Goal: Consume media (video, audio): Consume media (video, audio)

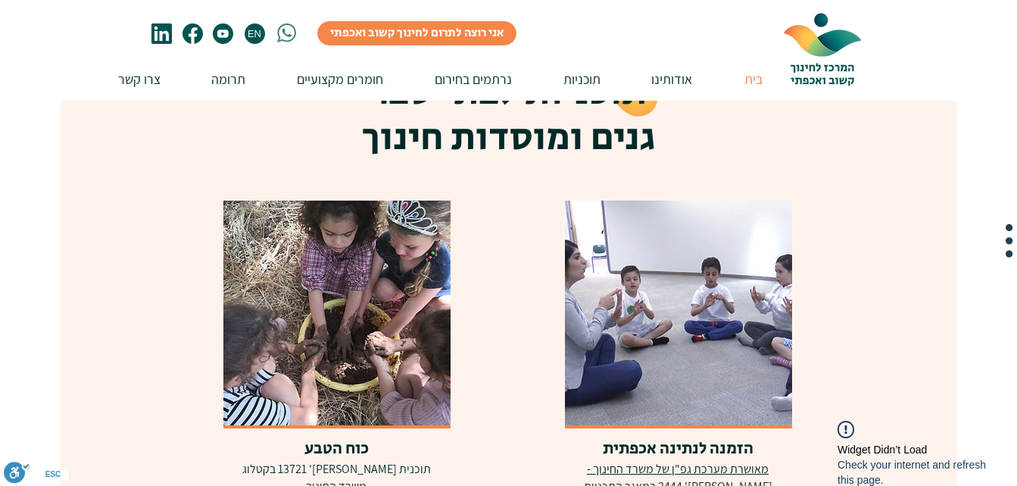
scroll to position [3031, 0]
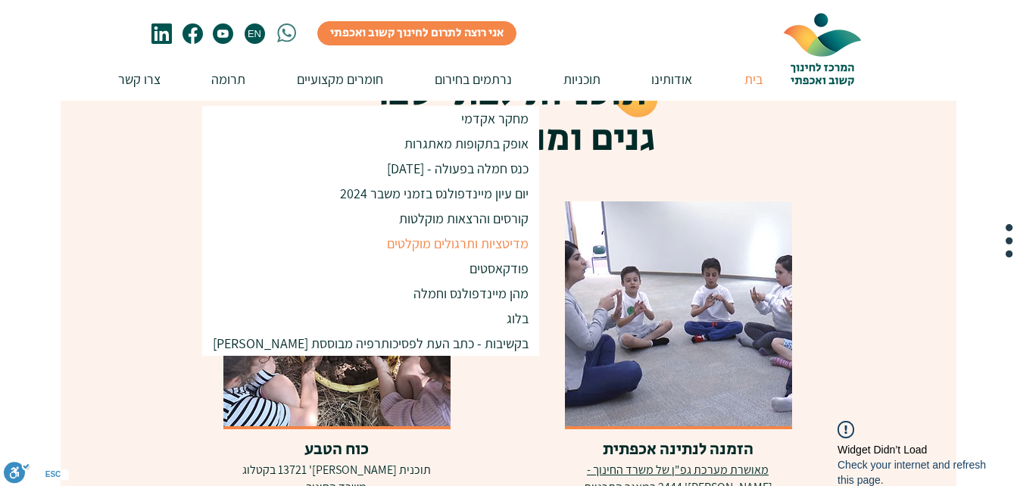
click at [386, 247] on p "מדיטציות ותרגולים מוקלטים" at bounding box center [457, 243] width 155 height 25
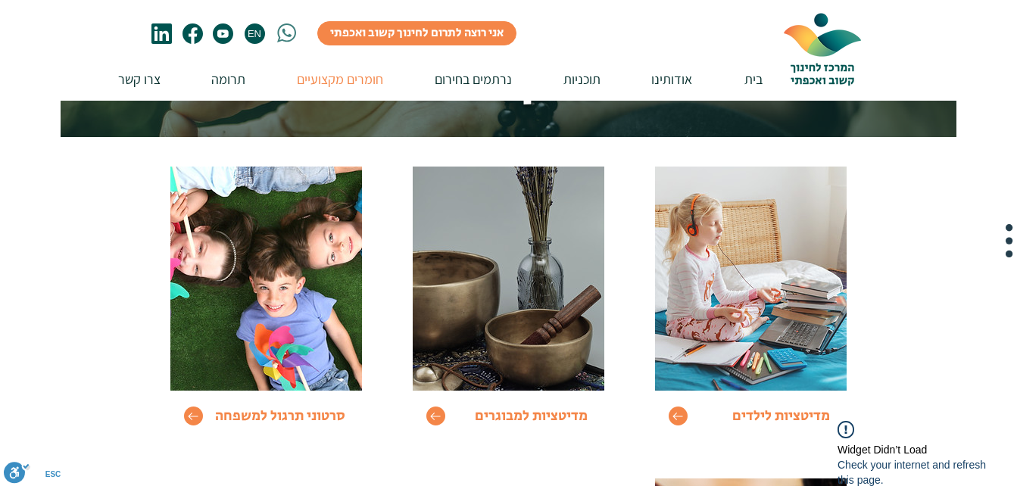
scroll to position [139, 0]
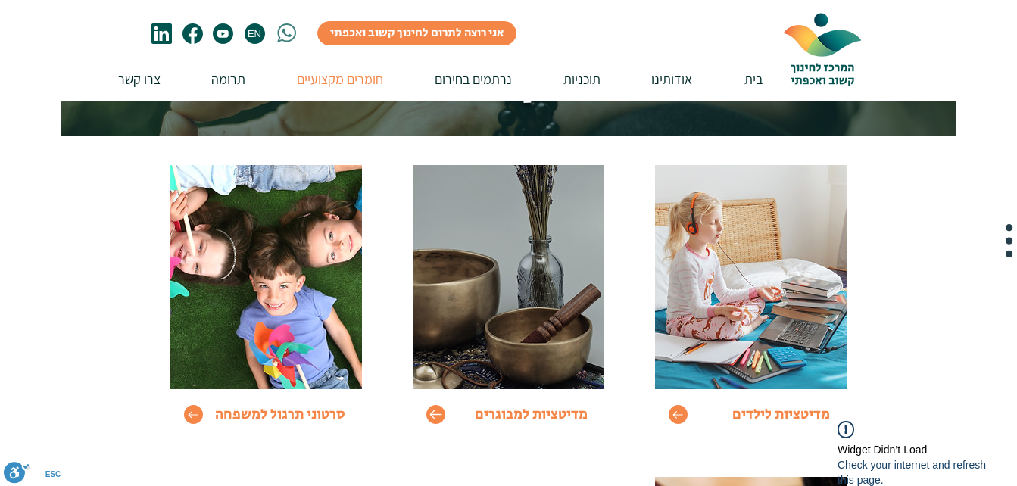
click at [439, 416] on icon "Go to" at bounding box center [435, 414] width 13 height 13
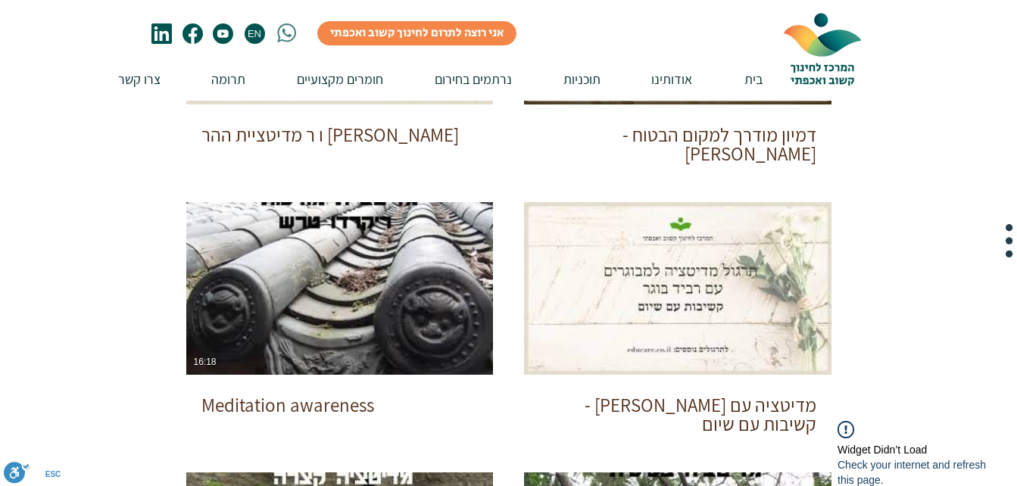
scroll to position [468, 0]
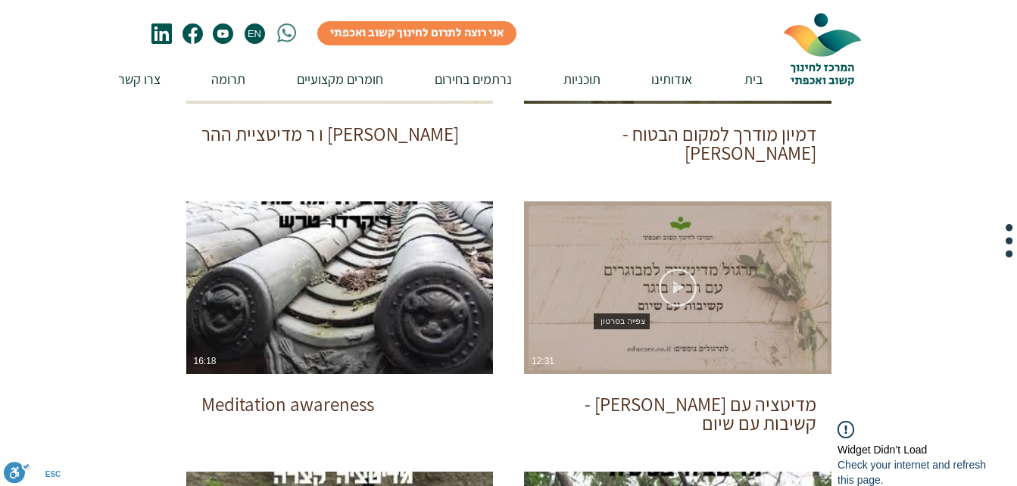
click at [675, 286] on use "צפייה בסרטון" at bounding box center [678, 288] width 38 height 38
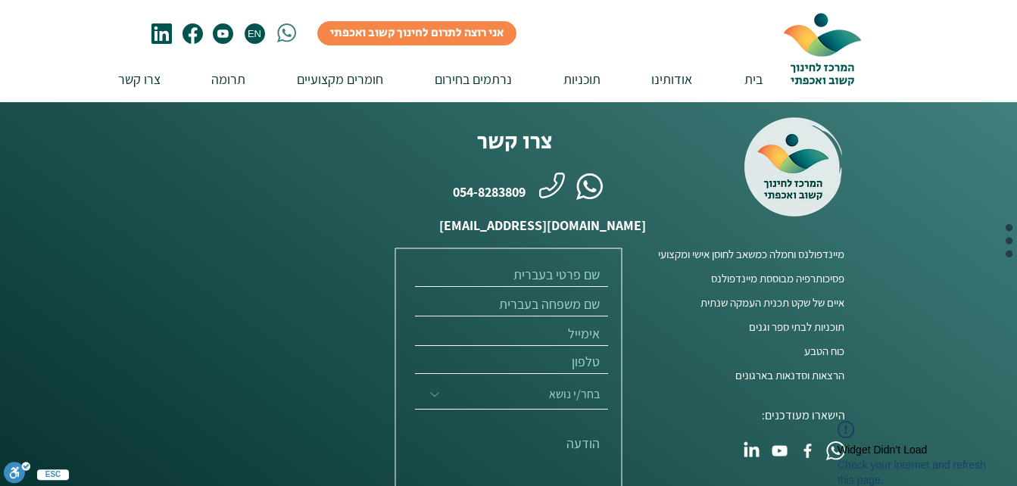
scroll to position [1330, 0]
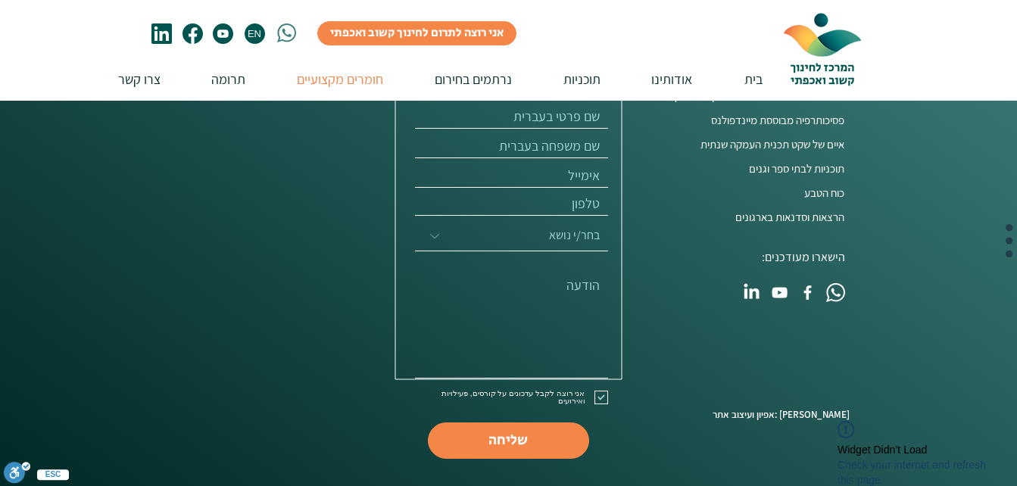
scroll to position [139, 0]
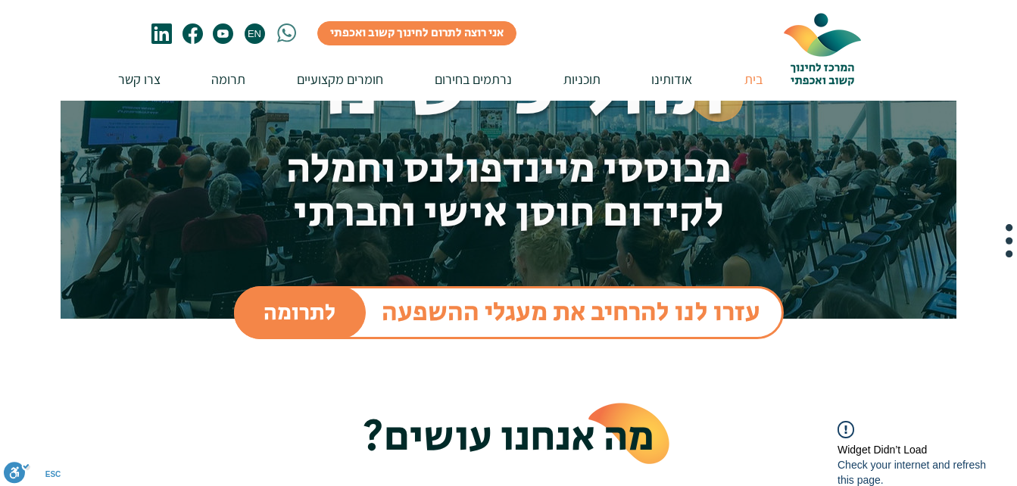
scroll to position [3031, 0]
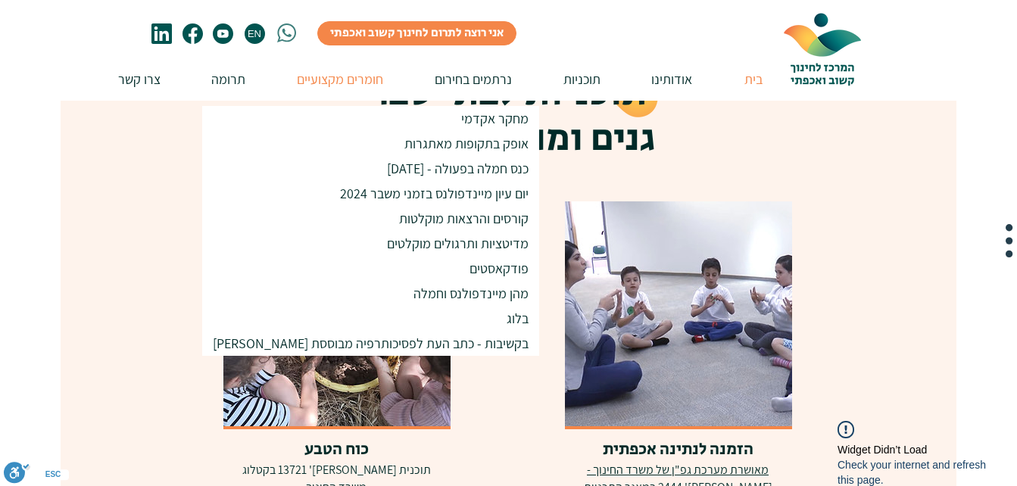
click at [373, 76] on p "חומרים מקצועיים" at bounding box center [339, 79] width 101 height 43
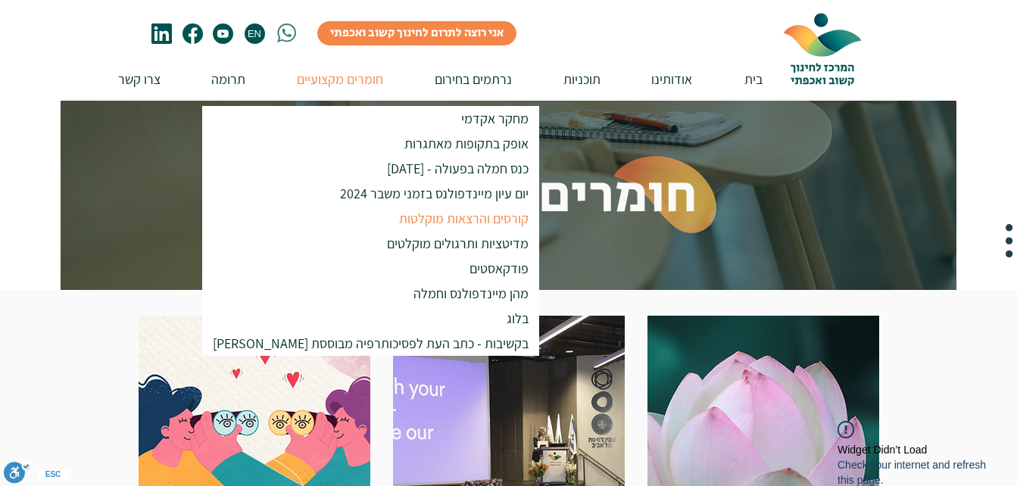
click at [392, 213] on p "קורסים והרצאות מוקלטות" at bounding box center [463, 218] width 143 height 25
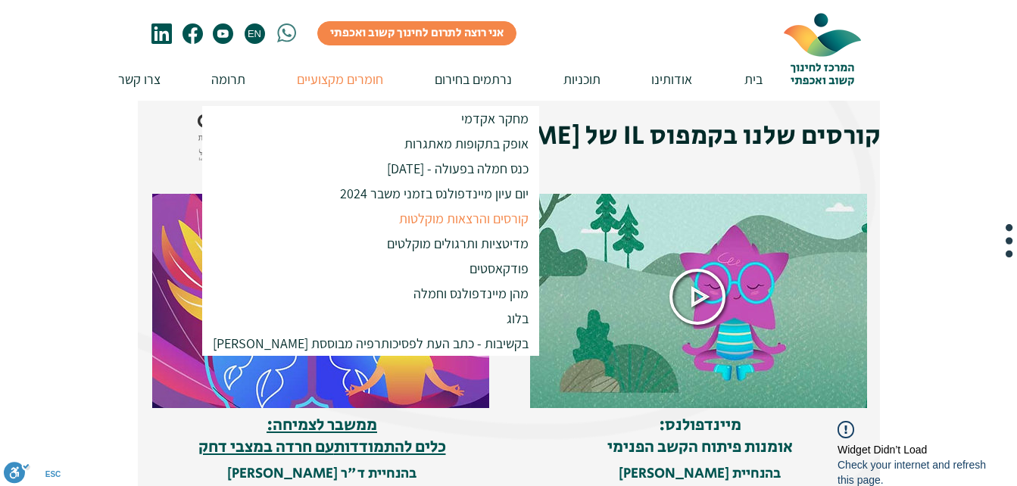
scroll to position [212, 0]
click at [102, 205] on div at bounding box center [508, 479] width 1017 height 801
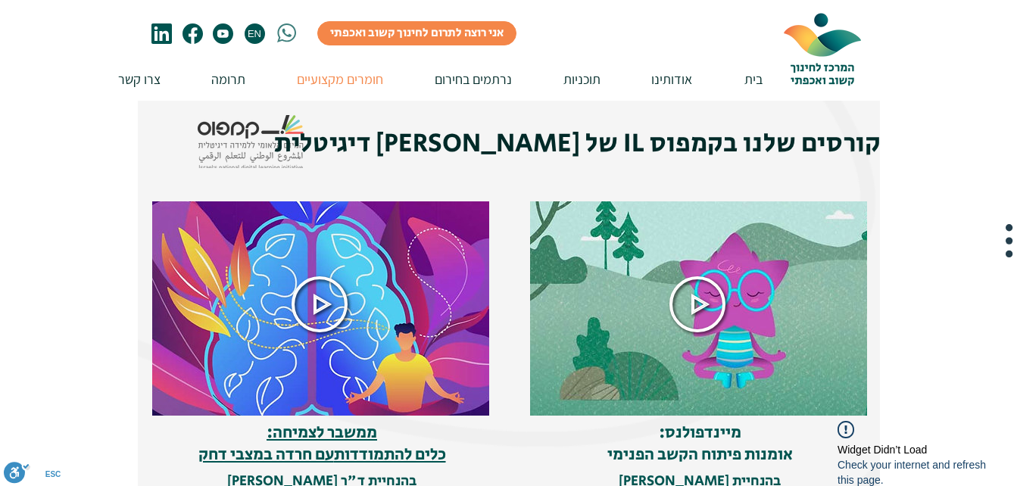
scroll to position [204, 0]
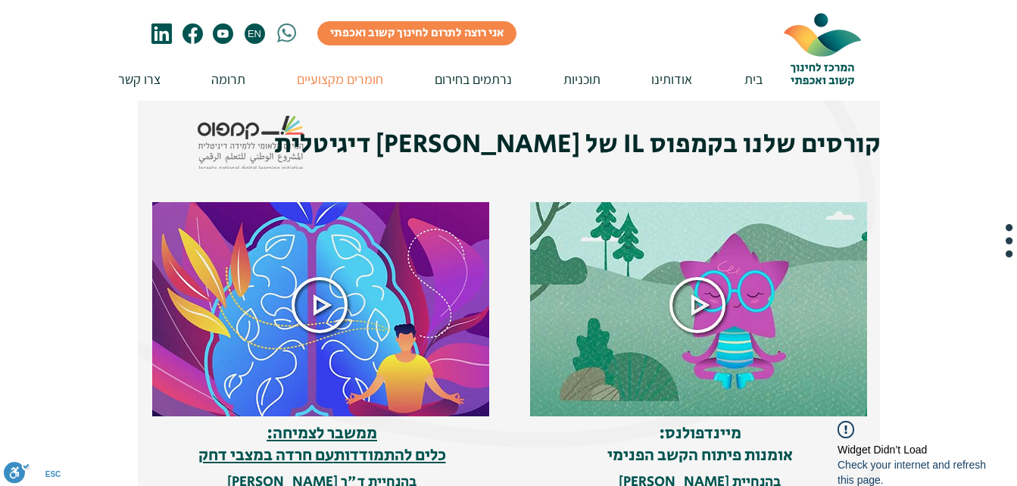
click at [691, 294] on icon at bounding box center [697, 305] width 56 height 56
click at [325, 398] on img at bounding box center [321, 305] width 339 height 223
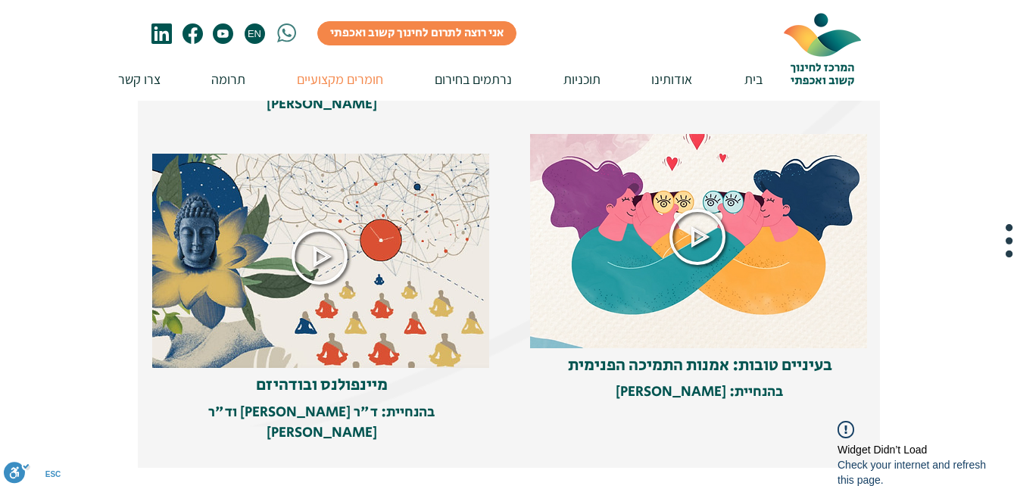
scroll to position [672, 0]
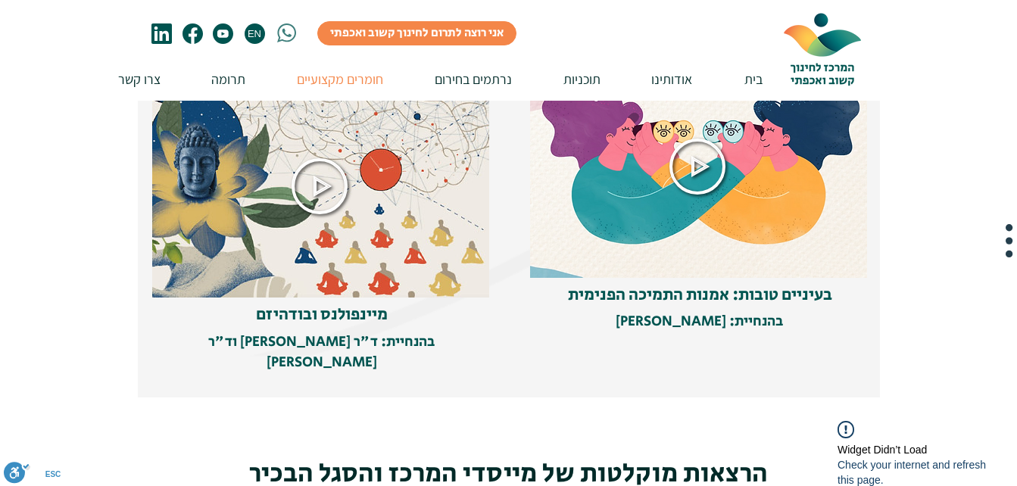
click at [313, 158] on icon at bounding box center [320, 186] width 56 height 56
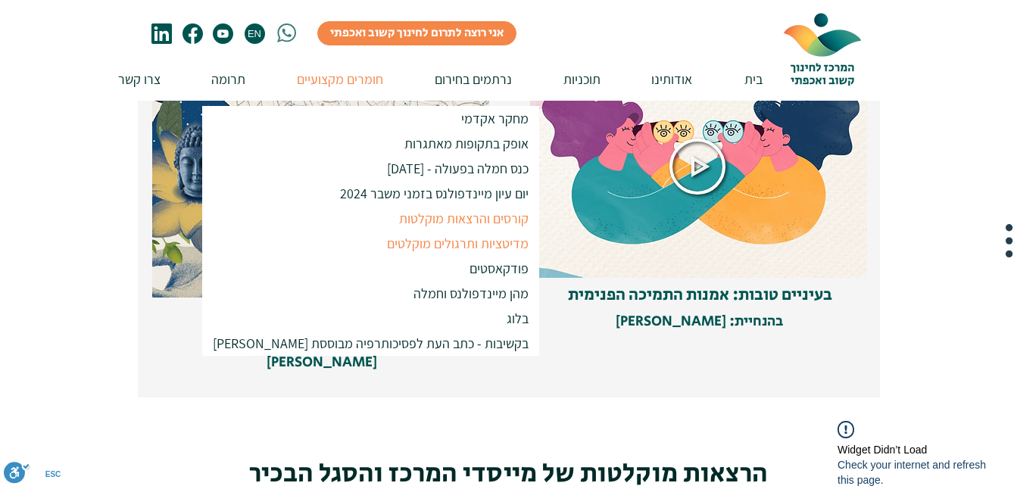
click at [385, 242] on p "מדיטציות ותרגולים מוקלטים" at bounding box center [457, 243] width 155 height 25
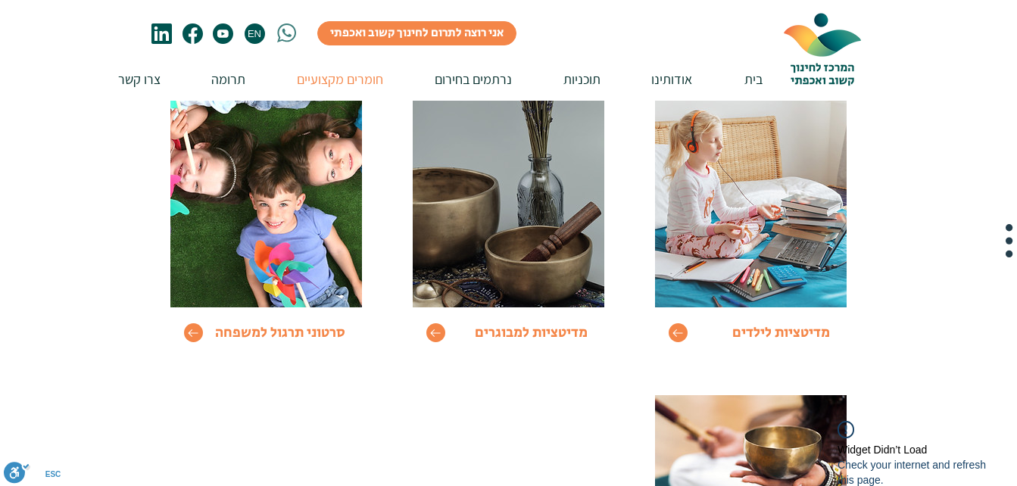
scroll to position [223, 0]
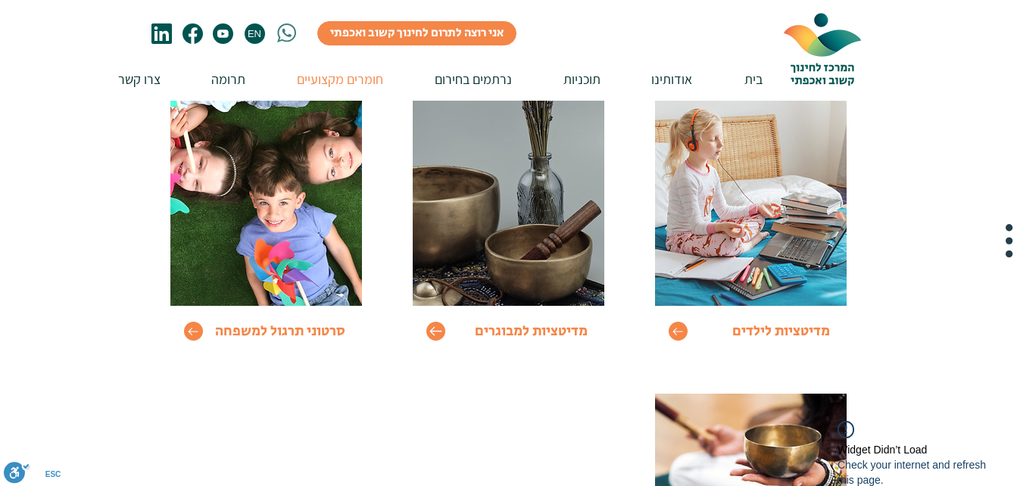
click at [438, 335] on icon "Go to" at bounding box center [435, 331] width 13 height 13
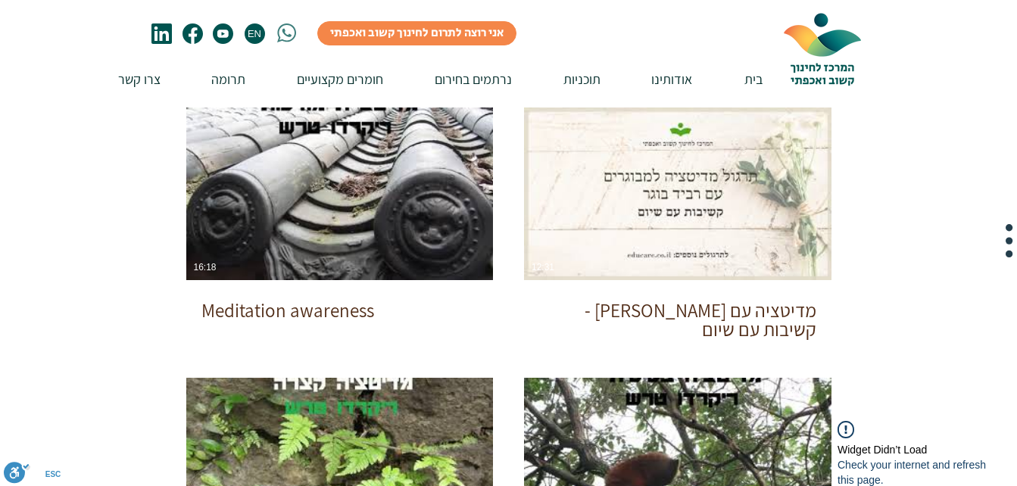
scroll to position [563, 0]
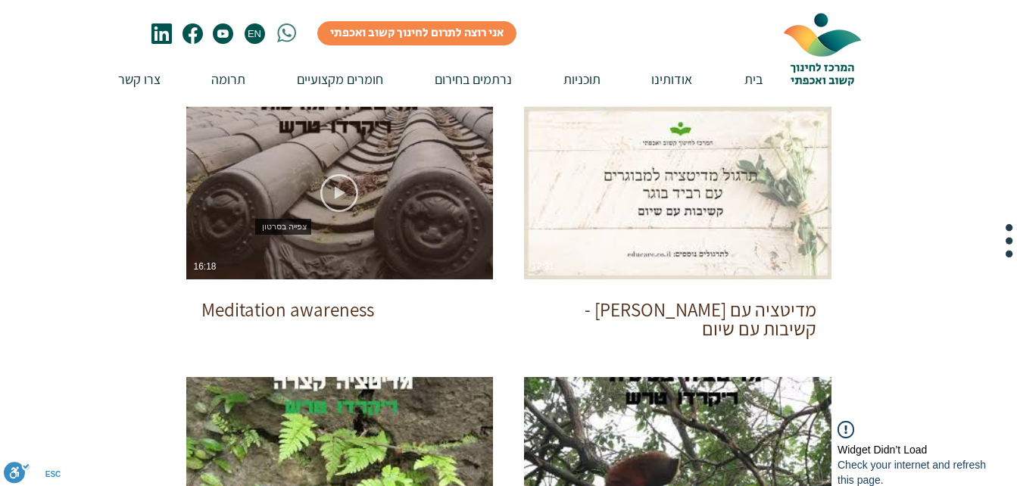
click at [345, 193] on use "צפייה בסרטון" at bounding box center [339, 193] width 38 height 38
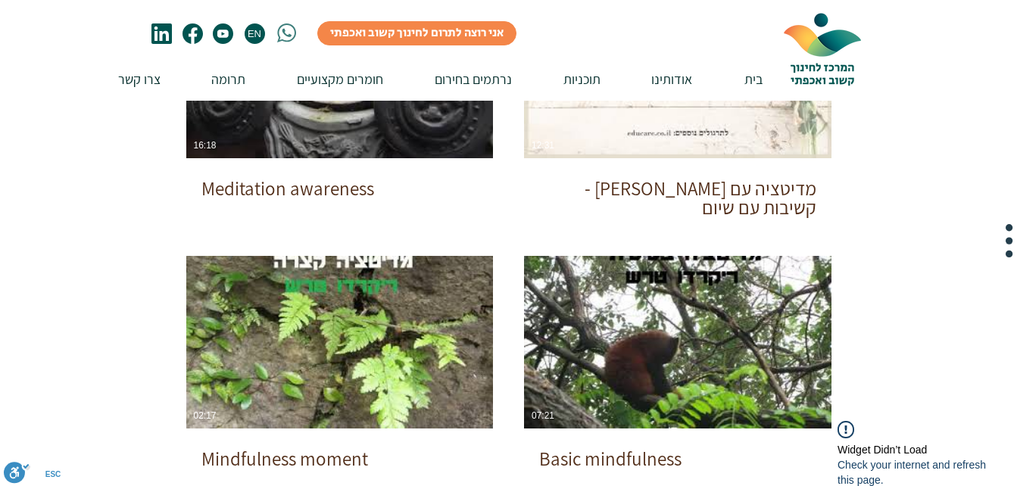
scroll to position [684, 0]
